Goal: Task Accomplishment & Management: Manage account settings

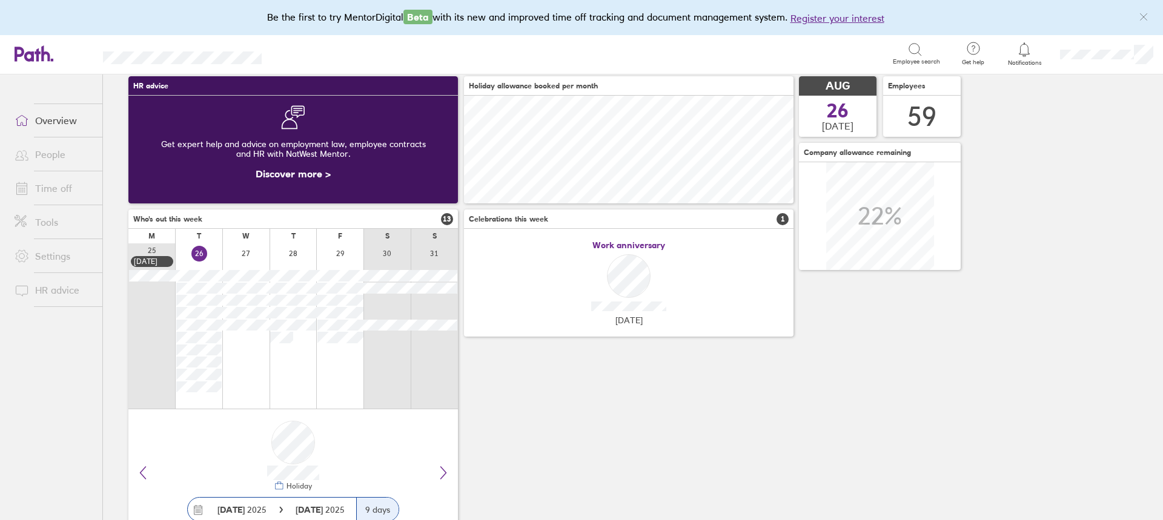
scroll to position [85, 0]
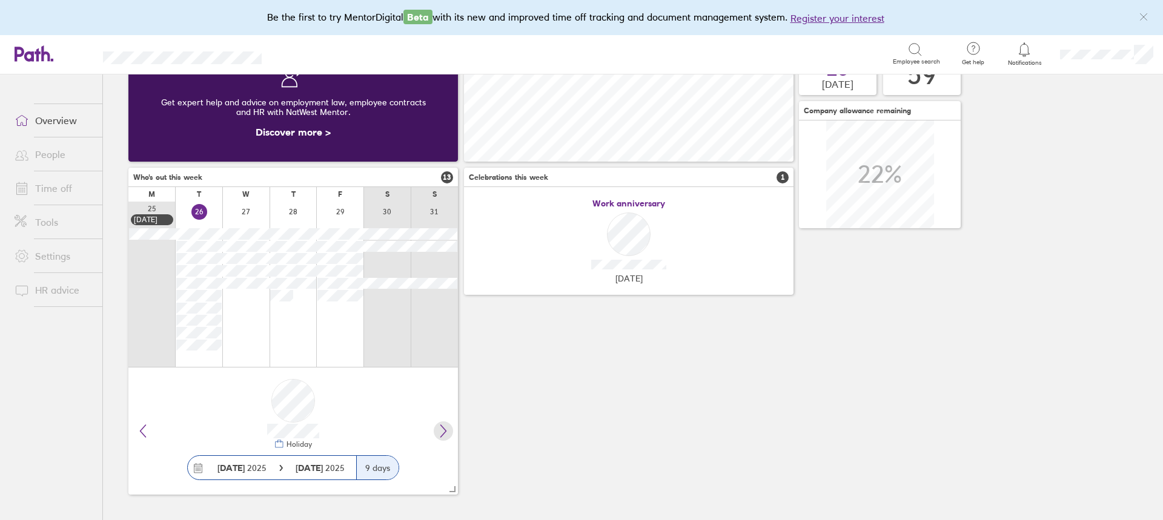
click at [443, 426] on icon at bounding box center [443, 431] width 15 height 15
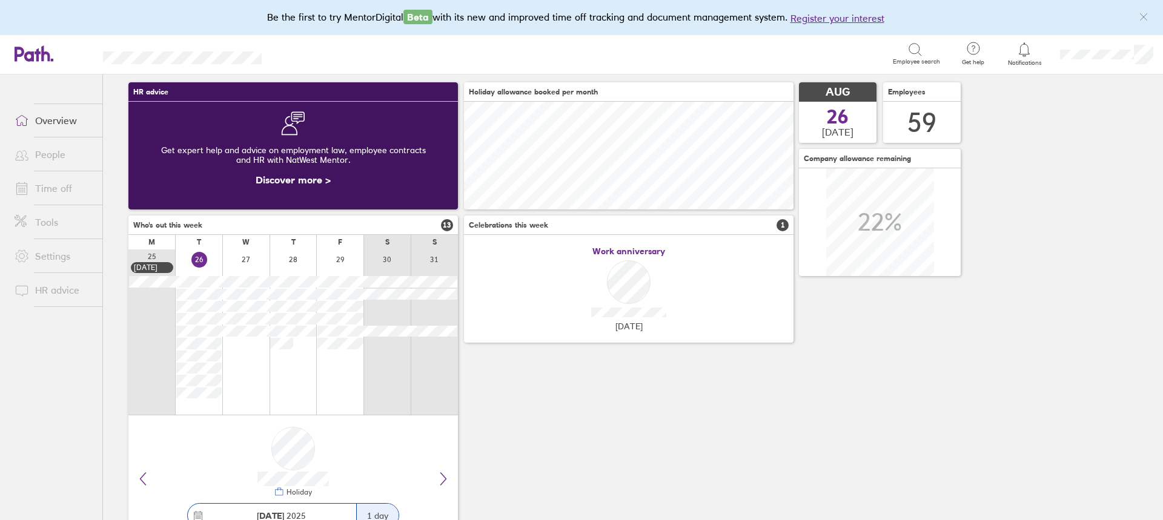
scroll to position [0, 0]
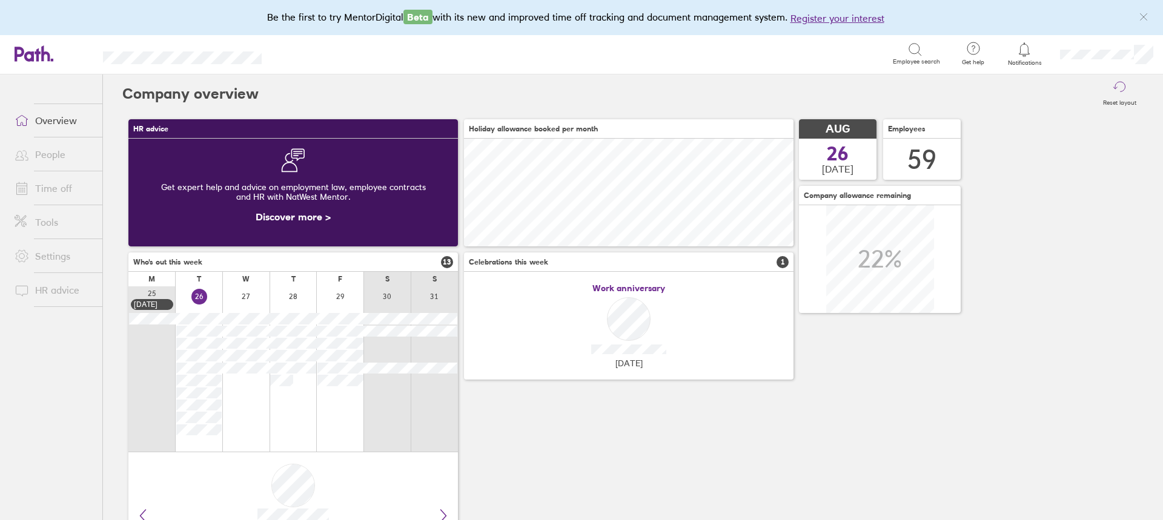
click at [36, 190] on link "Time off" at bounding box center [54, 188] width 98 height 24
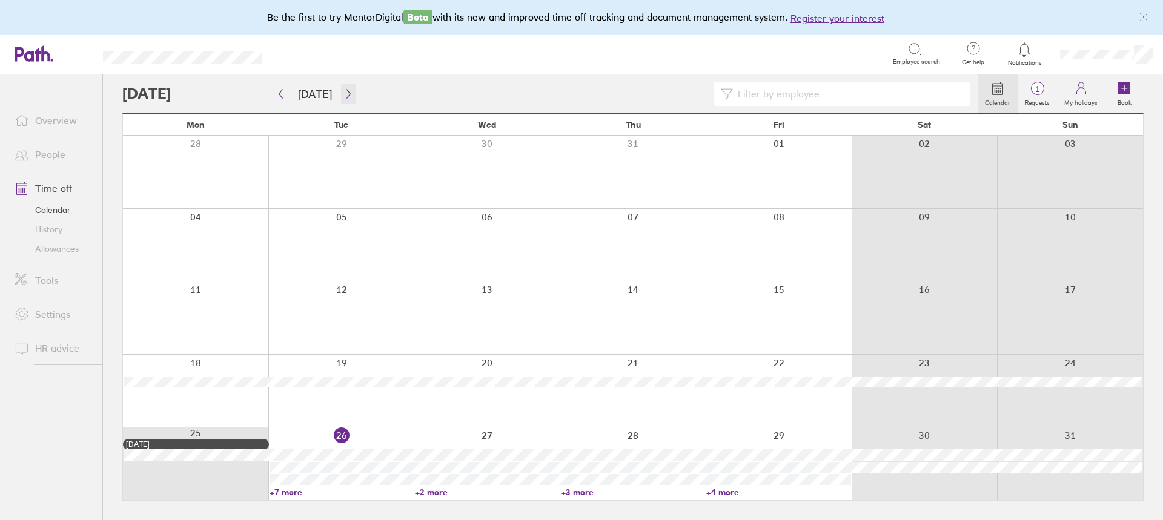
click at [347, 91] on icon "button" at bounding box center [348, 94] width 9 height 10
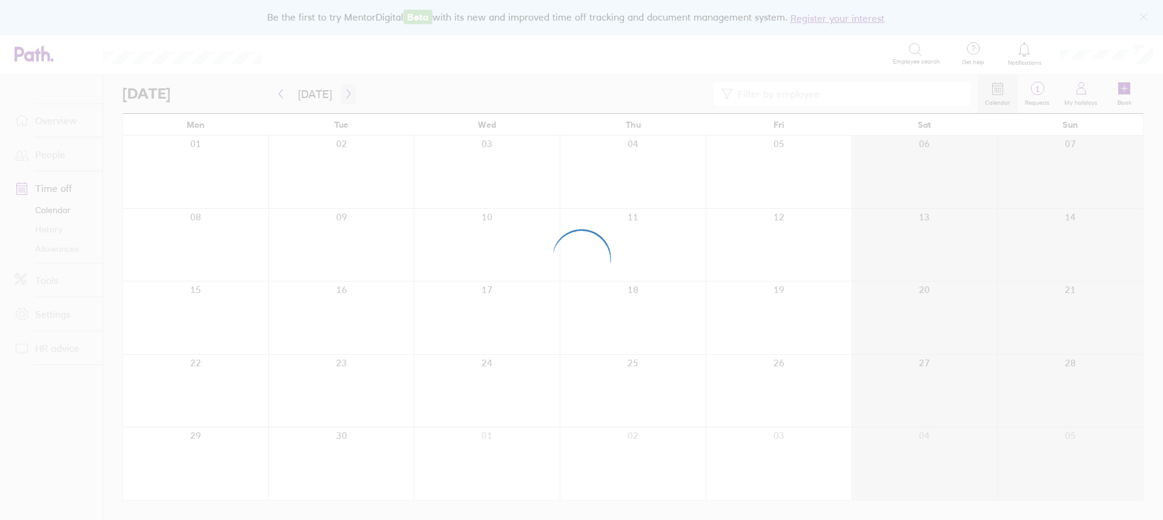
click at [347, 91] on div at bounding box center [581, 260] width 1163 height 520
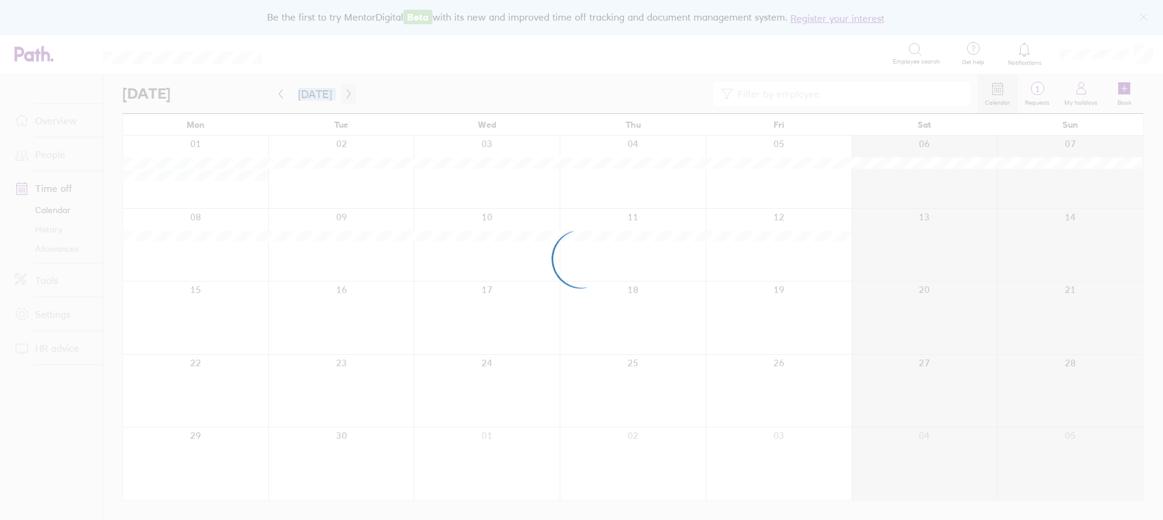
click at [347, 91] on div at bounding box center [581, 260] width 1163 height 520
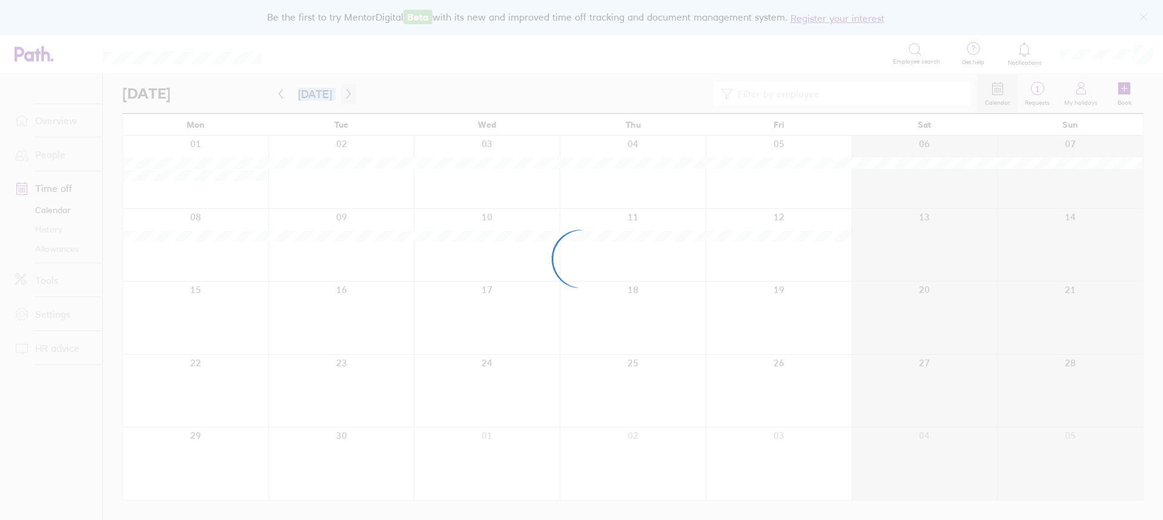
click at [347, 91] on div at bounding box center [581, 260] width 1163 height 520
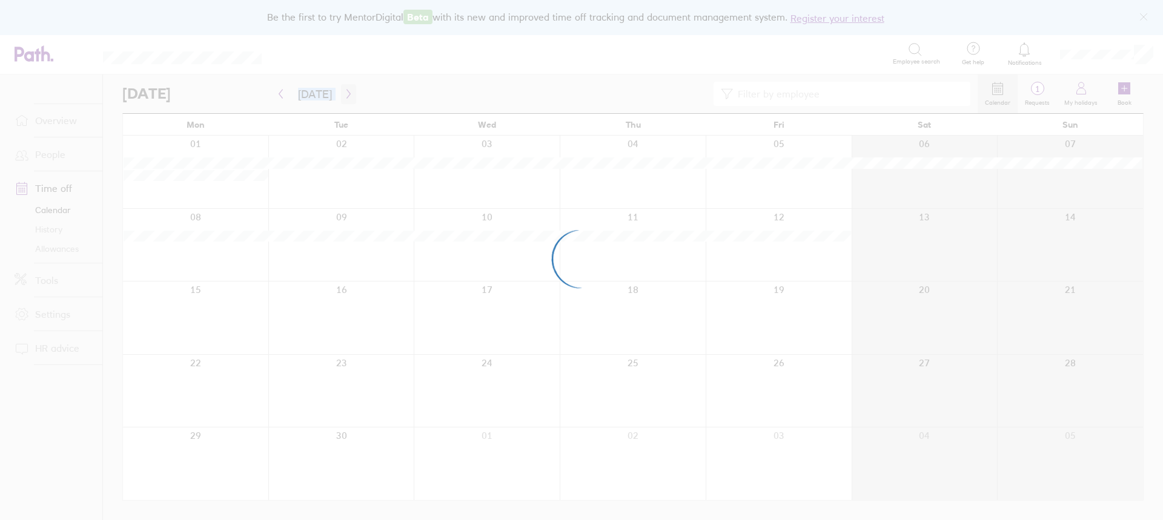
click at [347, 91] on div at bounding box center [581, 260] width 1163 height 520
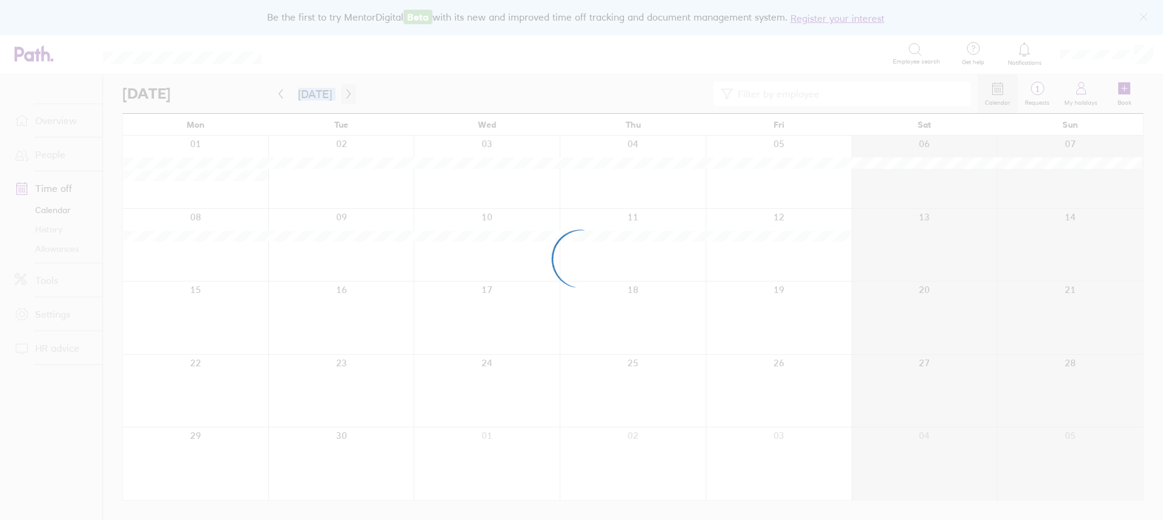
click at [347, 91] on div at bounding box center [581, 260] width 1163 height 520
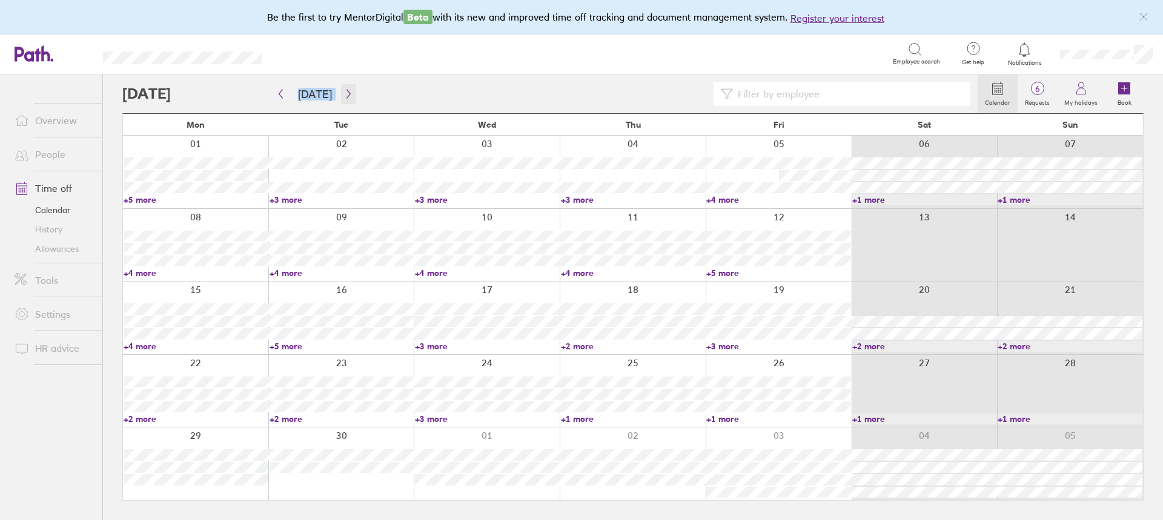
click at [343, 88] on button "button" at bounding box center [348, 94] width 15 height 20
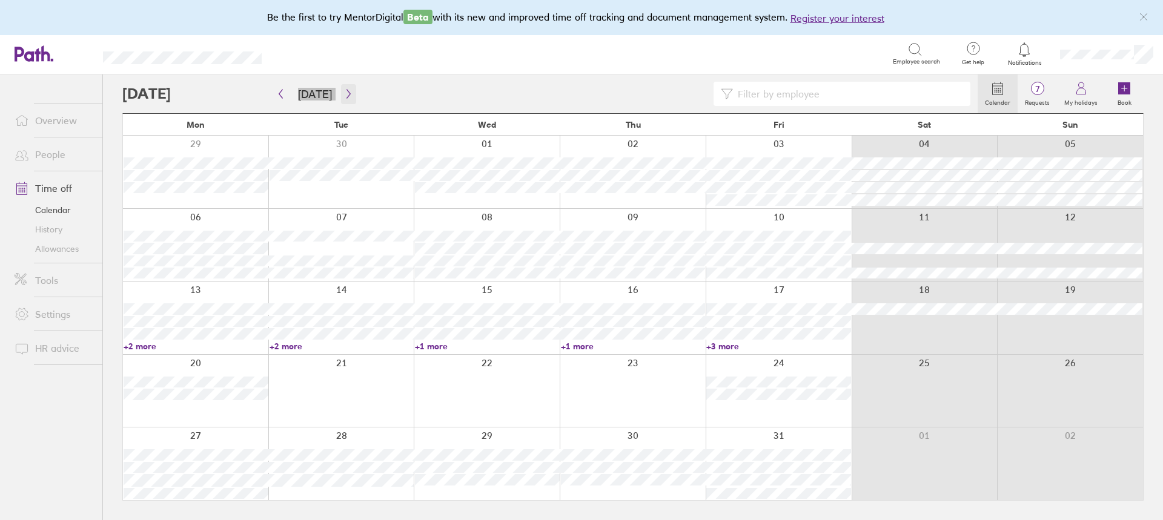
click at [349, 91] on button "button" at bounding box center [348, 94] width 15 height 20
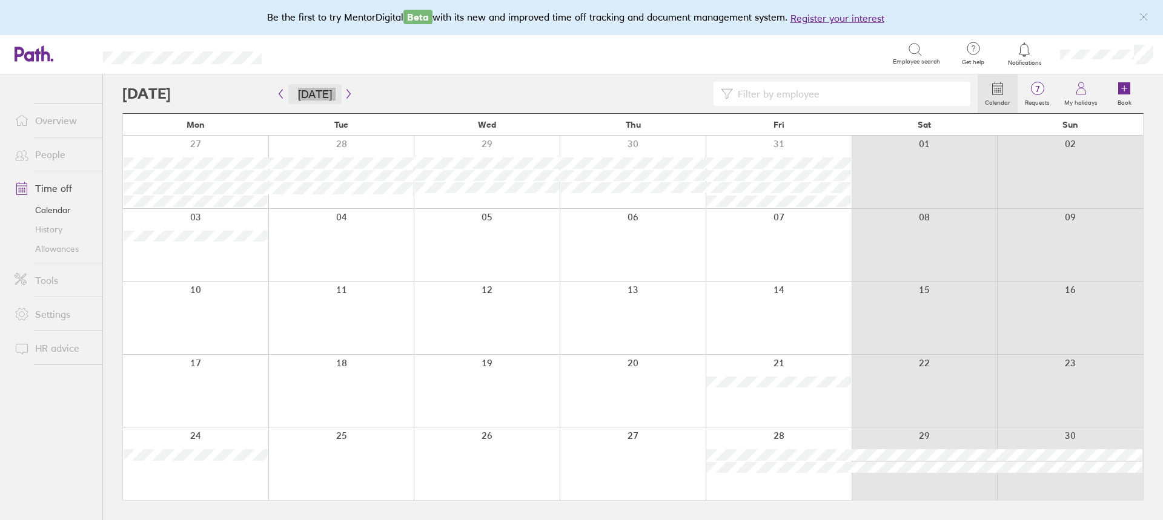
click at [332, 102] on button "[DATE]" at bounding box center [314, 94] width 53 height 20
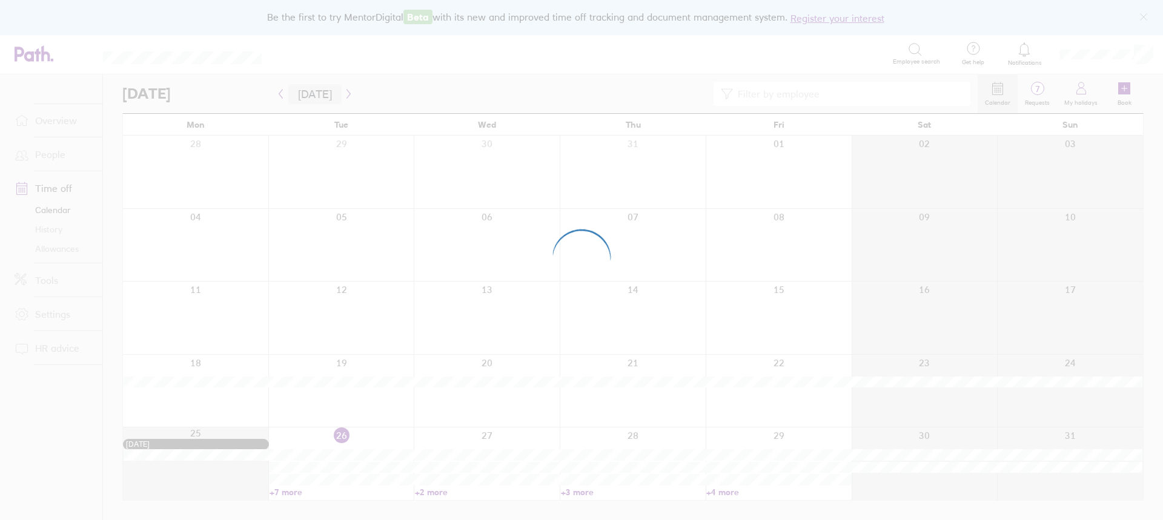
click at [351, 96] on div at bounding box center [581, 260] width 1163 height 520
click at [343, 89] on div at bounding box center [581, 260] width 1163 height 520
click at [435, 94] on div at bounding box center [581, 260] width 1163 height 520
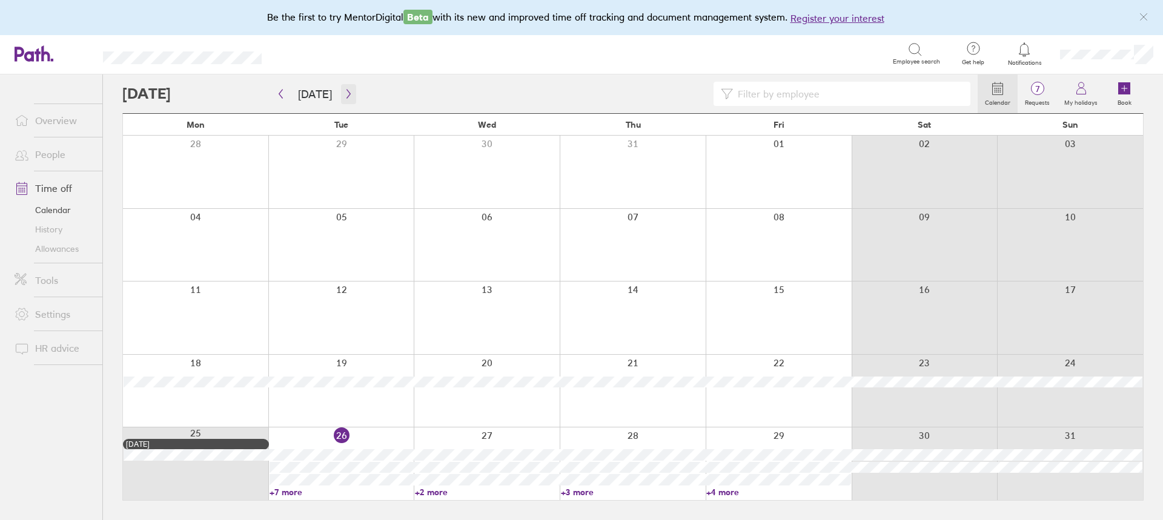
click at [344, 93] on icon "button" at bounding box center [348, 94] width 9 height 10
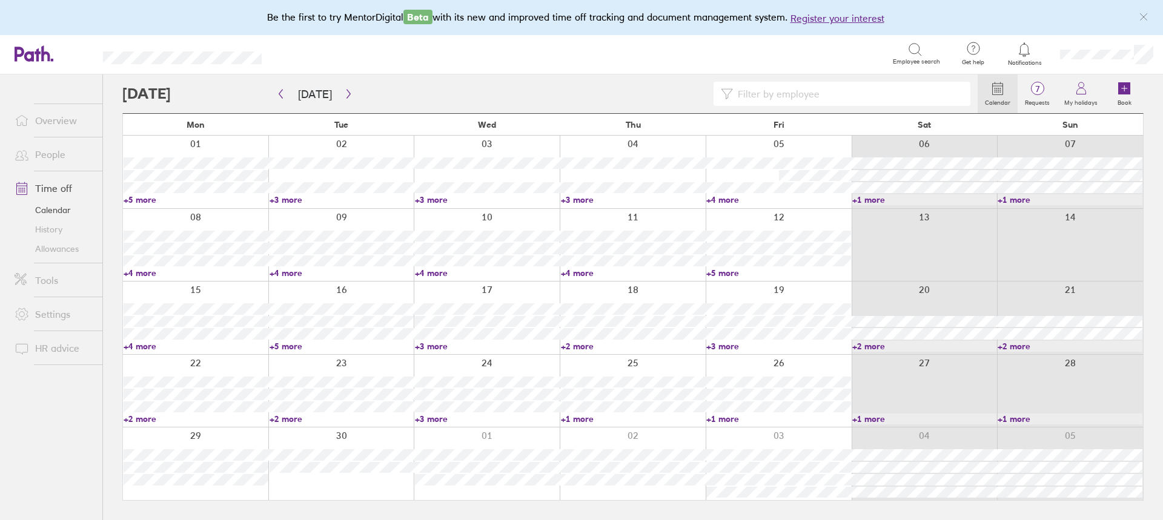
click at [283, 196] on link "+3 more" at bounding box center [341, 199] width 145 height 11
click at [727, 197] on link "+4 more" at bounding box center [778, 199] width 145 height 11
